Goal: Transaction & Acquisition: Book appointment/travel/reservation

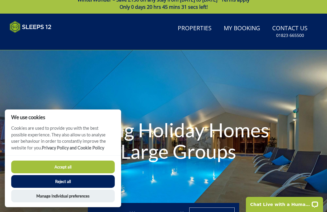
scroll to position [9, 0]
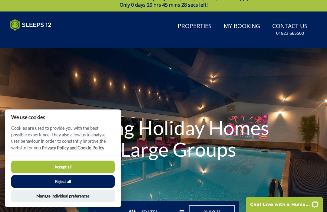
click at [95, 180] on button "Reject all" at bounding box center [62, 181] width 103 height 13
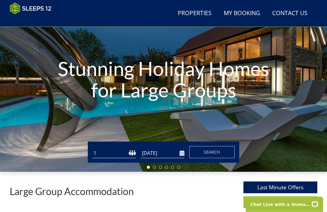
scroll to position [59, 0]
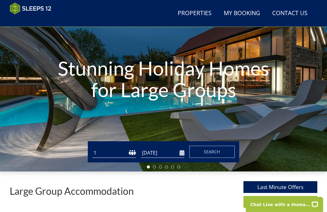
click at [129, 149] on select "1 2 3 4 5 6 7 8 9 10 11 12 13 14 15 16 17 18 19 20 21 22 23 24 25 26 27 28 29 3…" at bounding box center [114, 153] width 44 height 10
select select "23"
click at [177, 153] on input "[DATE]" at bounding box center [163, 153] width 44 height 10
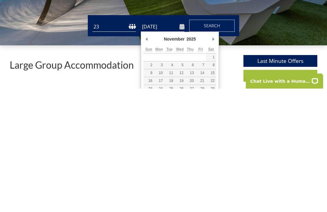
scroll to position [62, 0]
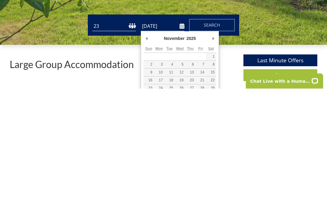
type input "[DATE]"
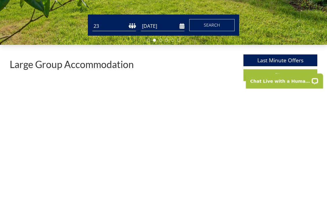
scroll to position [186, 0]
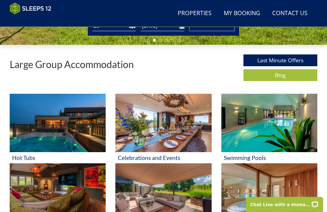
click at [221, 27] on button "Search" at bounding box center [211, 25] width 45 height 12
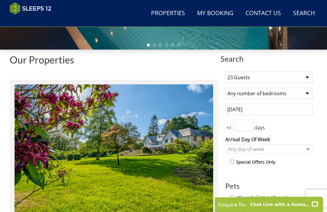
scroll to position [190, 0]
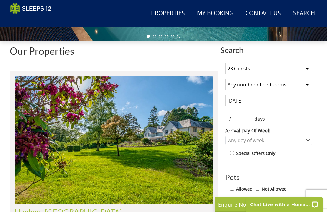
click at [249, 116] on input "number" at bounding box center [243, 116] width 19 height 11
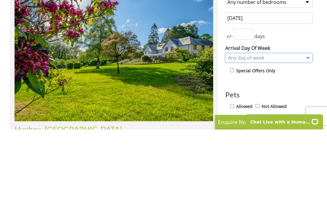
click at [312, 136] on div "Any day of week" at bounding box center [268, 140] width 87 height 9
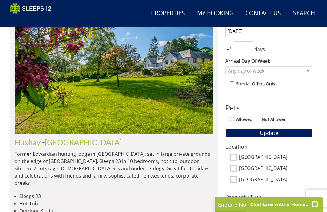
scroll to position [262, 0]
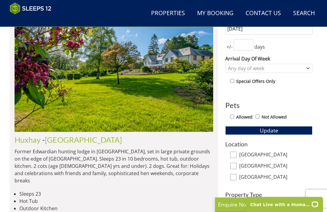
click at [233, 118] on input "Allowed" at bounding box center [232, 117] width 4 height 4
checkbox input "true"
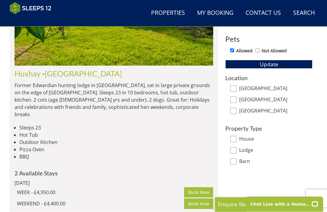
scroll to position [328, 0]
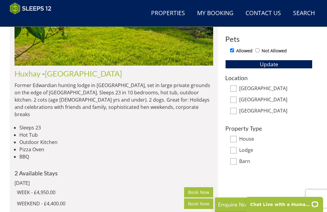
click at [294, 64] on button "Update" at bounding box center [268, 64] width 87 height 8
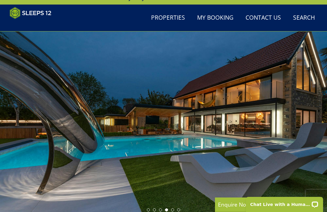
scroll to position [0, 0]
